Goal: Transaction & Acquisition: Purchase product/service

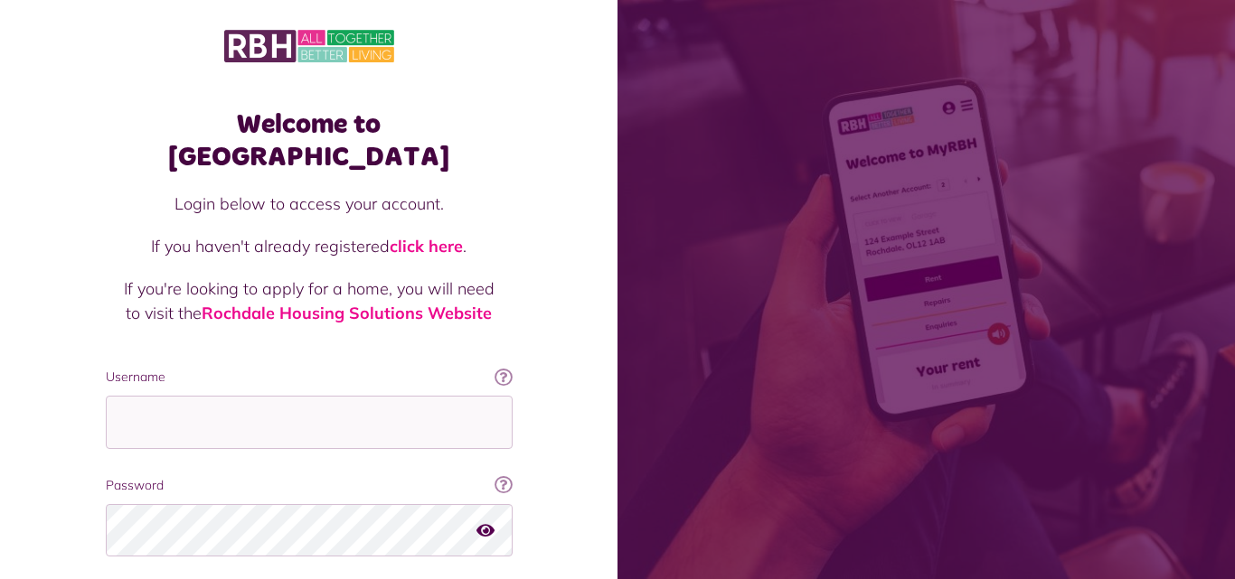
scroll to position [108, 0]
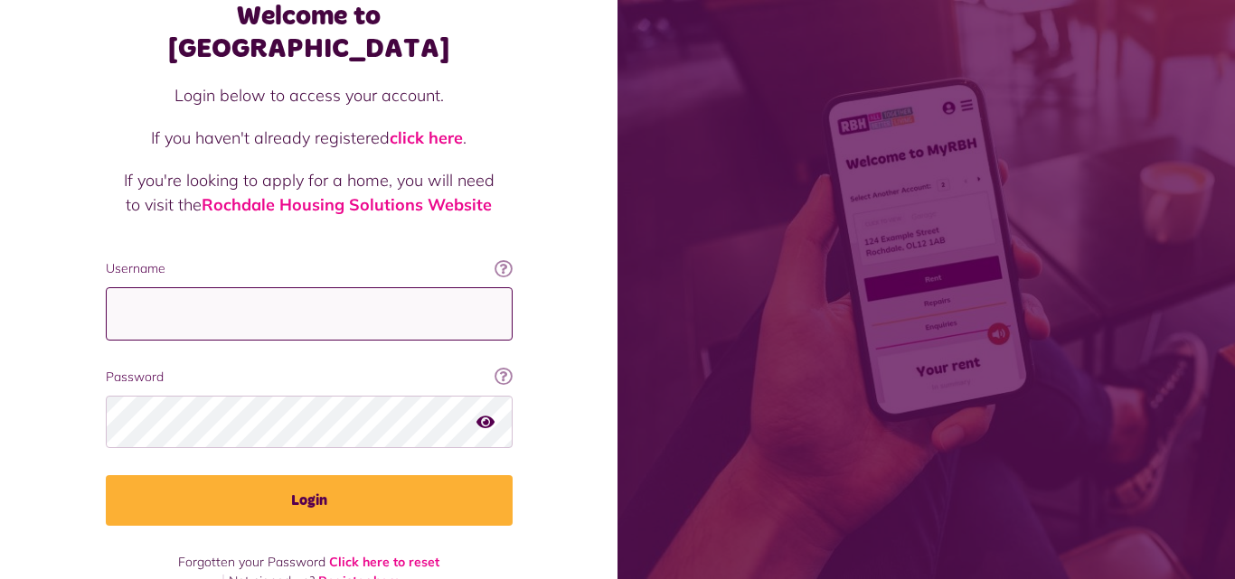
click at [231, 297] on input "Username" at bounding box center [309, 313] width 407 height 53
type input "**********"
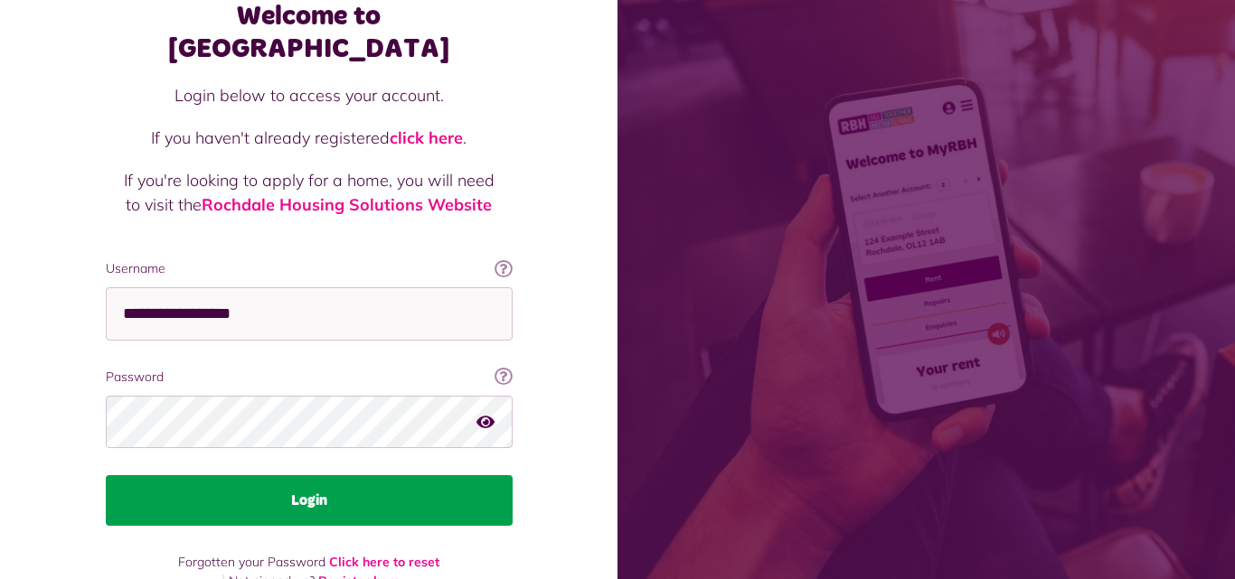
click at [265, 476] on button "Login" at bounding box center [309, 501] width 407 height 51
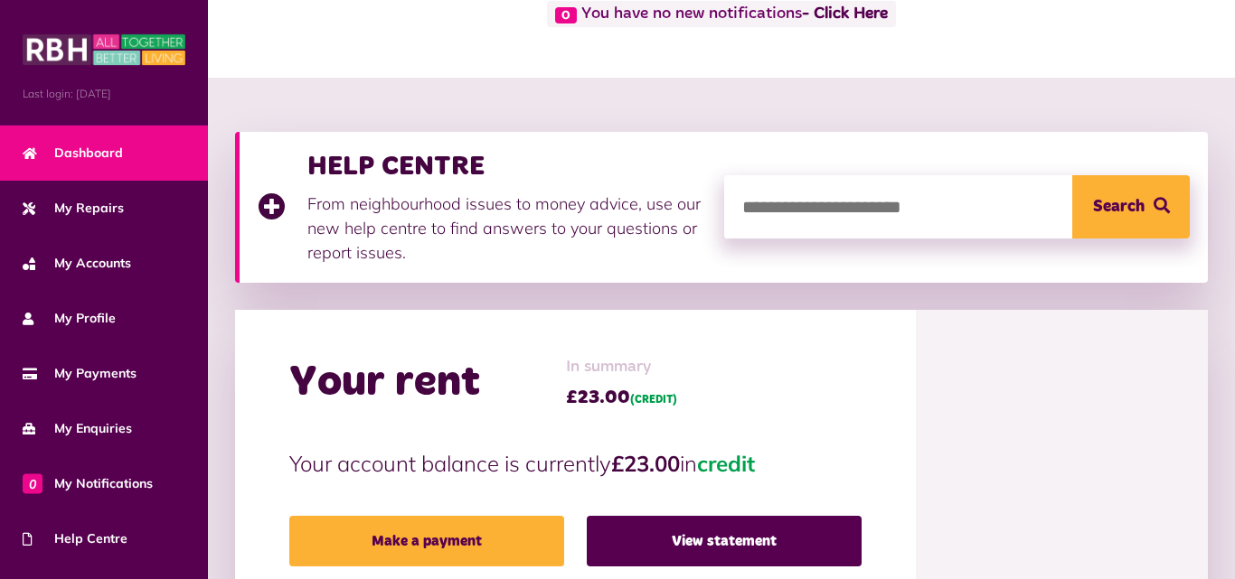
scroll to position [253, 0]
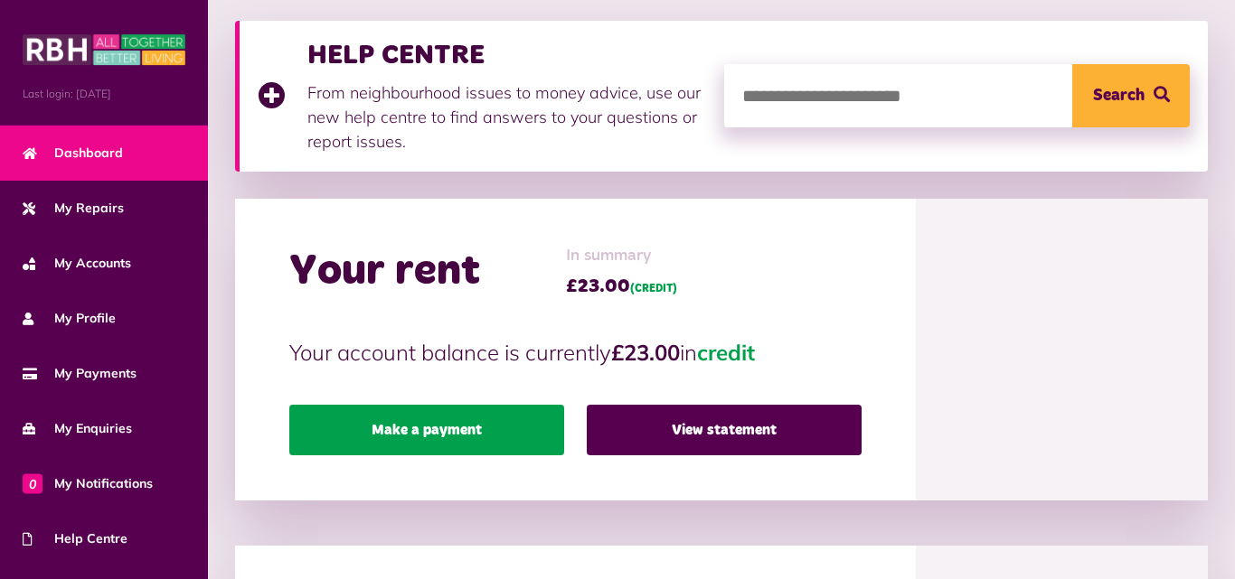
click at [493, 442] on link "Make a payment" at bounding box center [426, 430] width 275 height 51
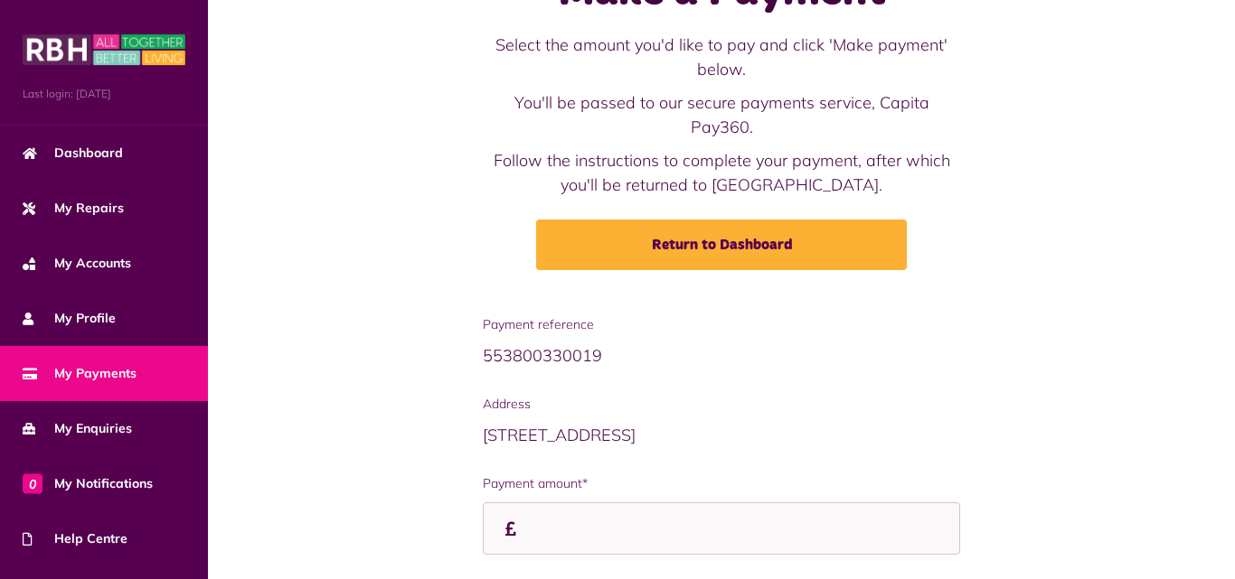
scroll to position [188, 0]
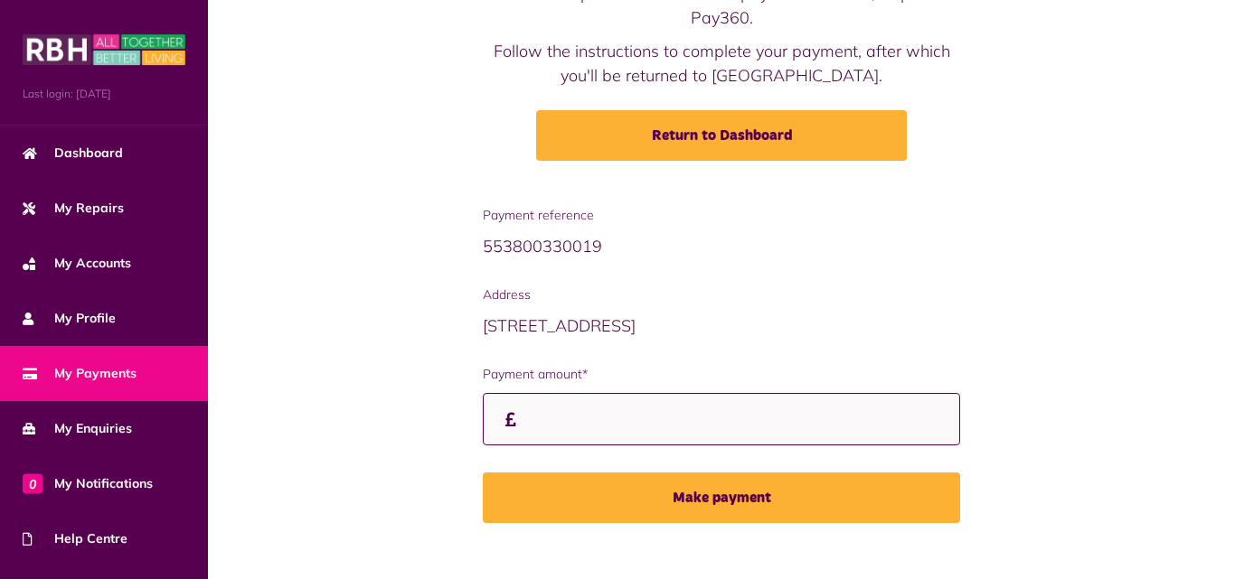
click at [544, 393] on input "Payment amount*" at bounding box center [721, 419] width 477 height 53
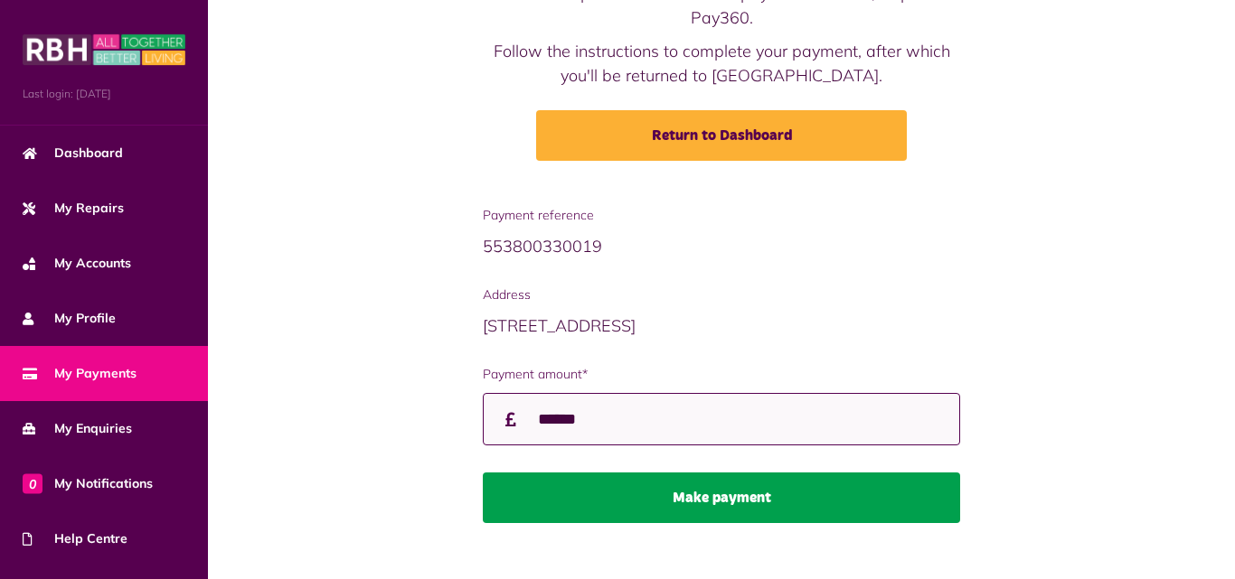
type input "******"
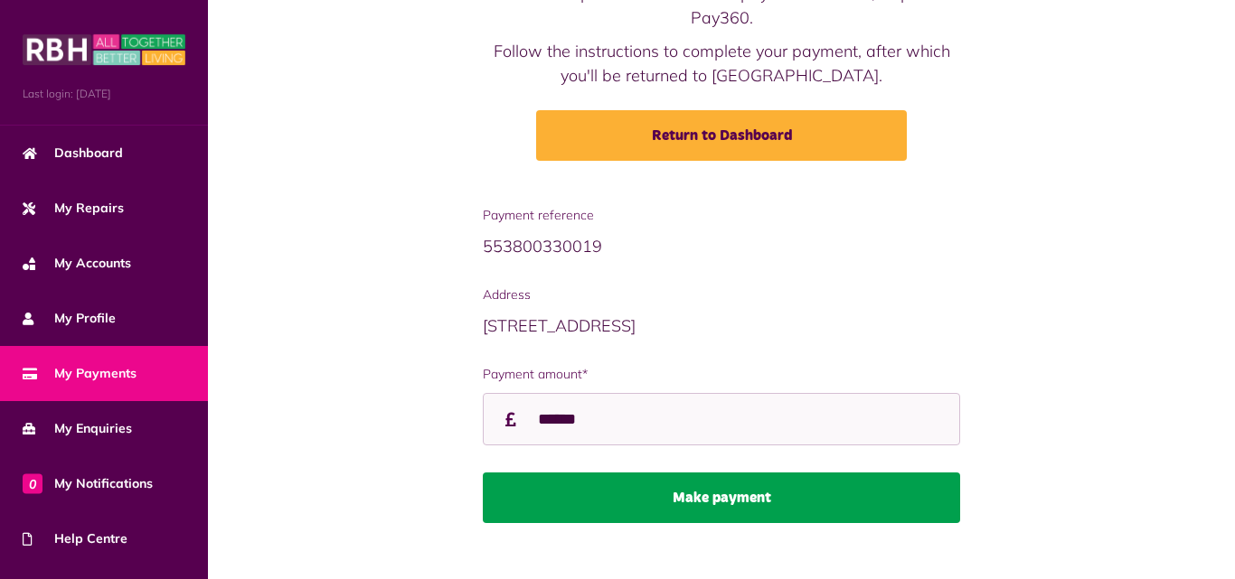
click at [625, 473] on button "Make payment" at bounding box center [721, 498] width 477 height 51
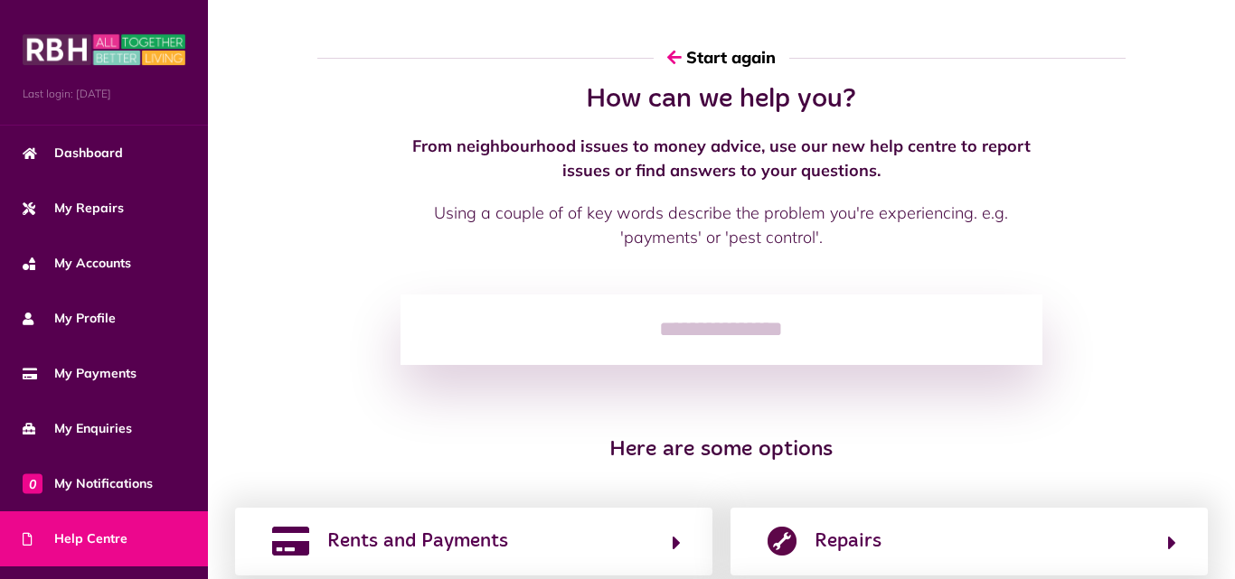
click at [124, 532] on link "Help Centre" at bounding box center [104, 539] width 208 height 55
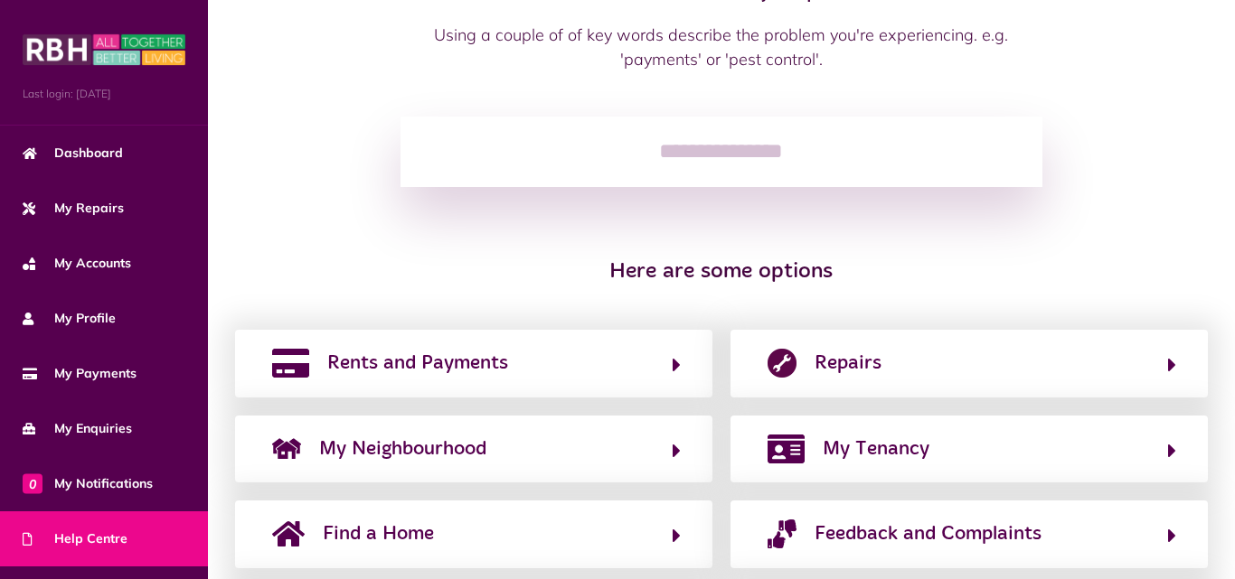
scroll to position [289, 0]
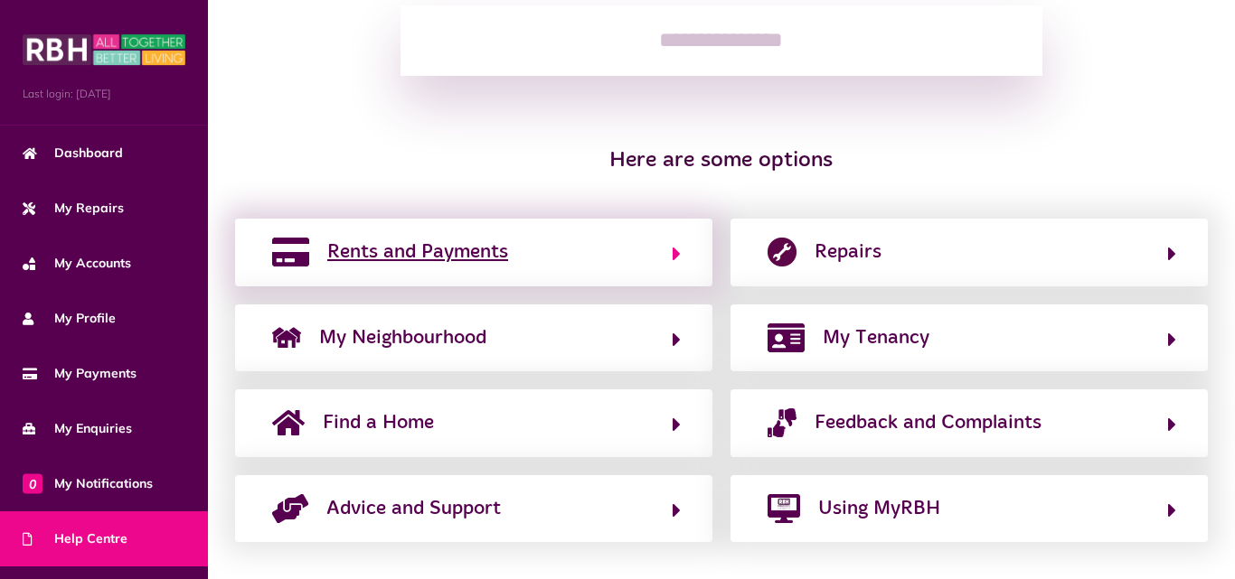
click at [474, 250] on span "Rents and Payments" at bounding box center [417, 252] width 181 height 29
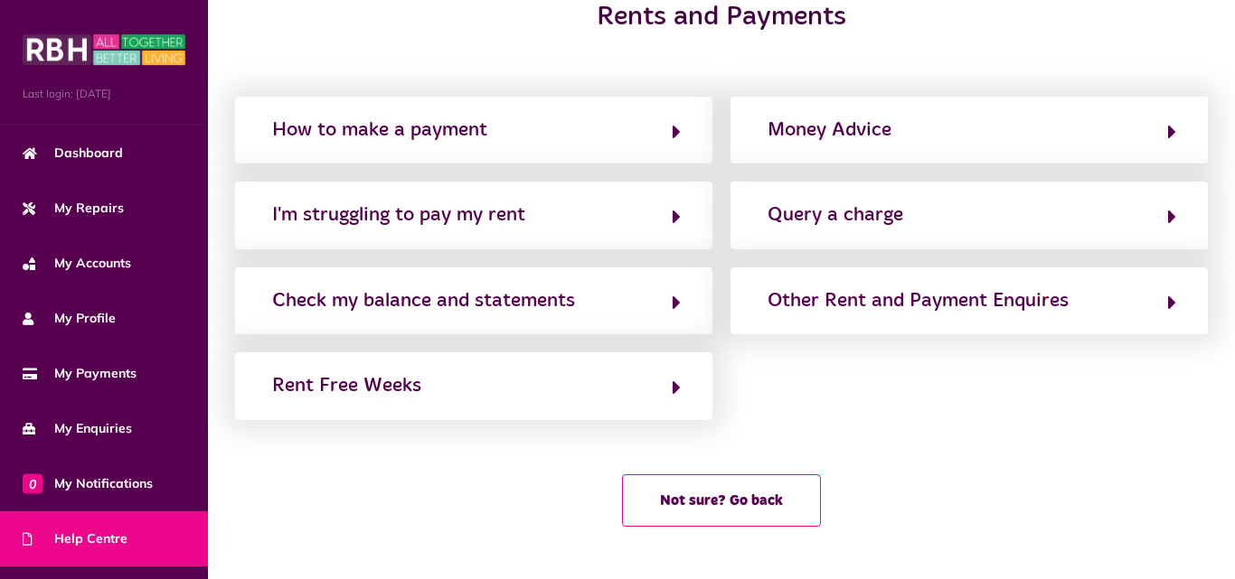
scroll to position [0, 0]
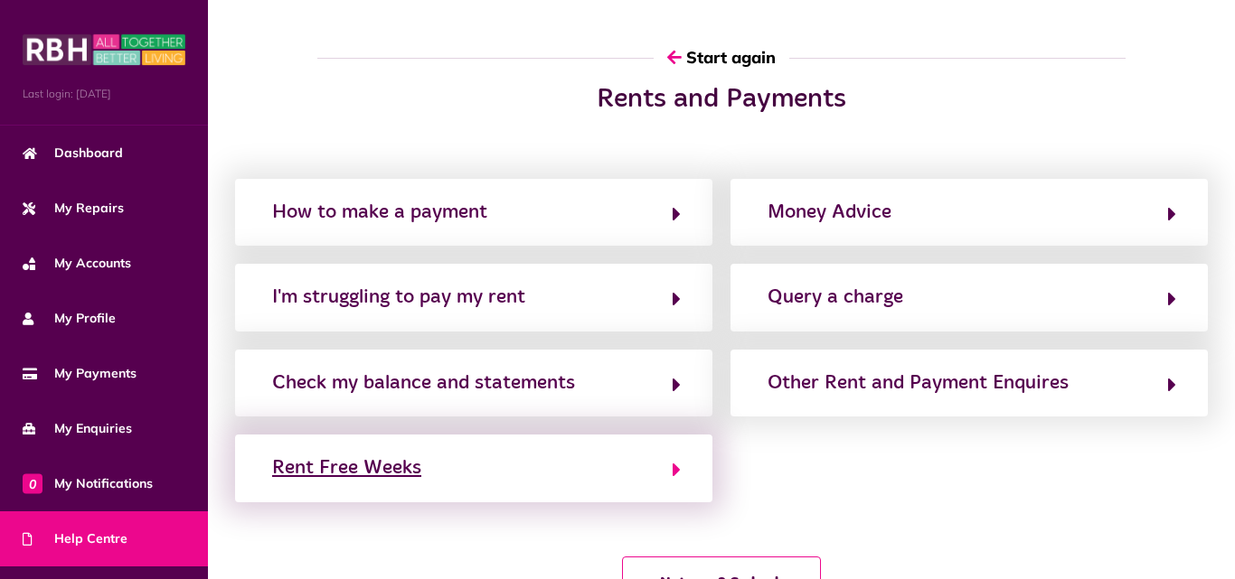
click at [397, 462] on div "Rent Free Weeks" at bounding box center [346, 468] width 149 height 29
